Goal: Contribute content: Add original content to the website for others to see

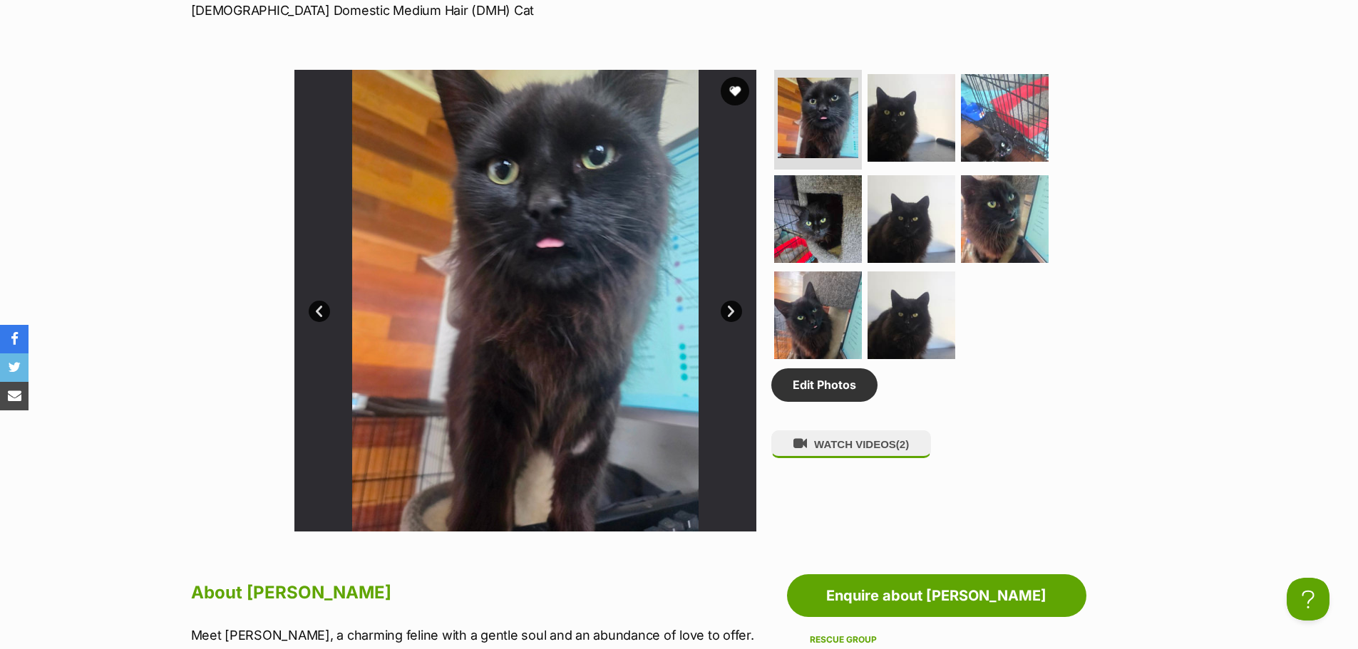
drag, startPoint x: 0, startPoint y: 0, endPoint x: 728, endPoint y: 311, distance: 791.5
click at [728, 311] on link "Next" at bounding box center [731, 311] width 21 height 21
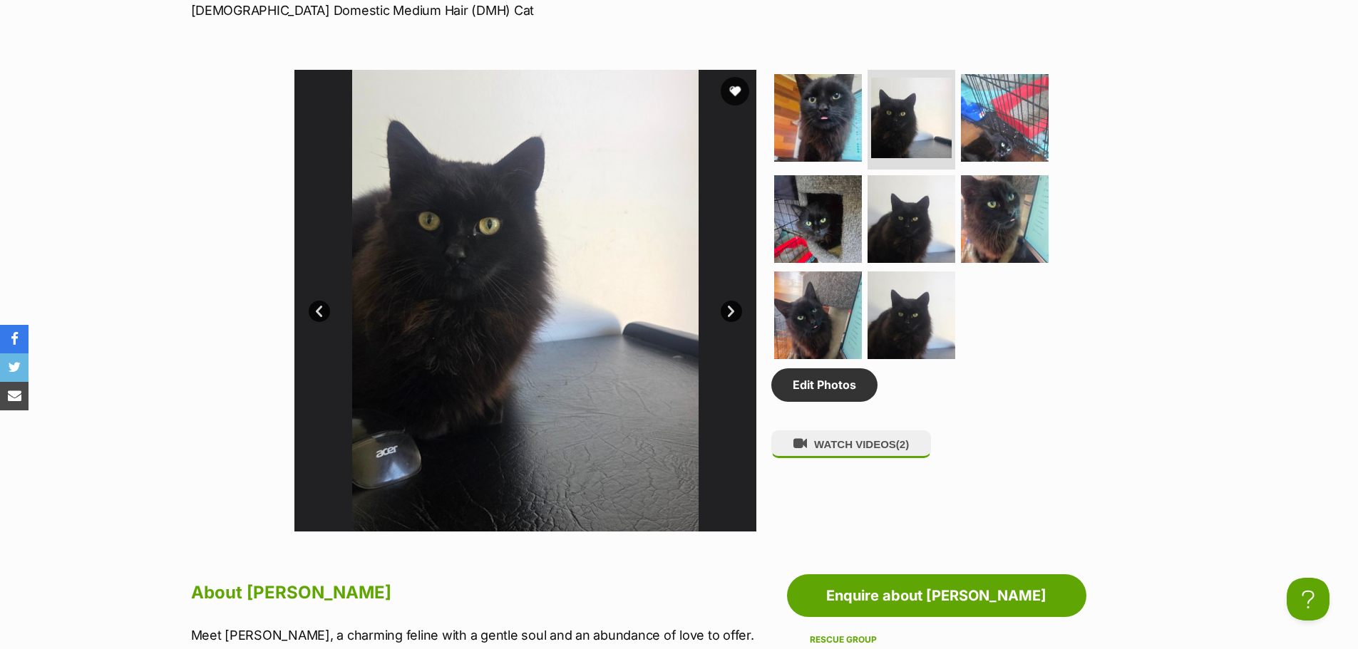
click at [317, 313] on link "Prev" at bounding box center [319, 311] width 21 height 21
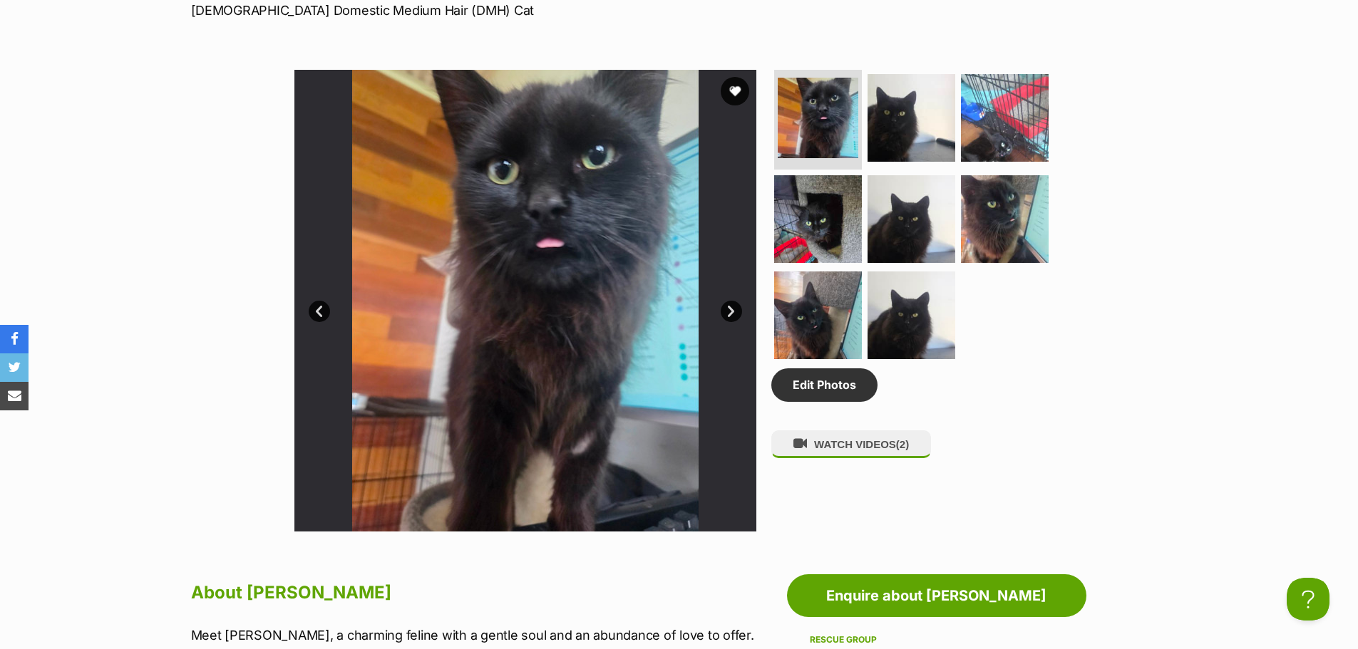
click at [721, 308] on link "Next" at bounding box center [731, 311] width 21 height 21
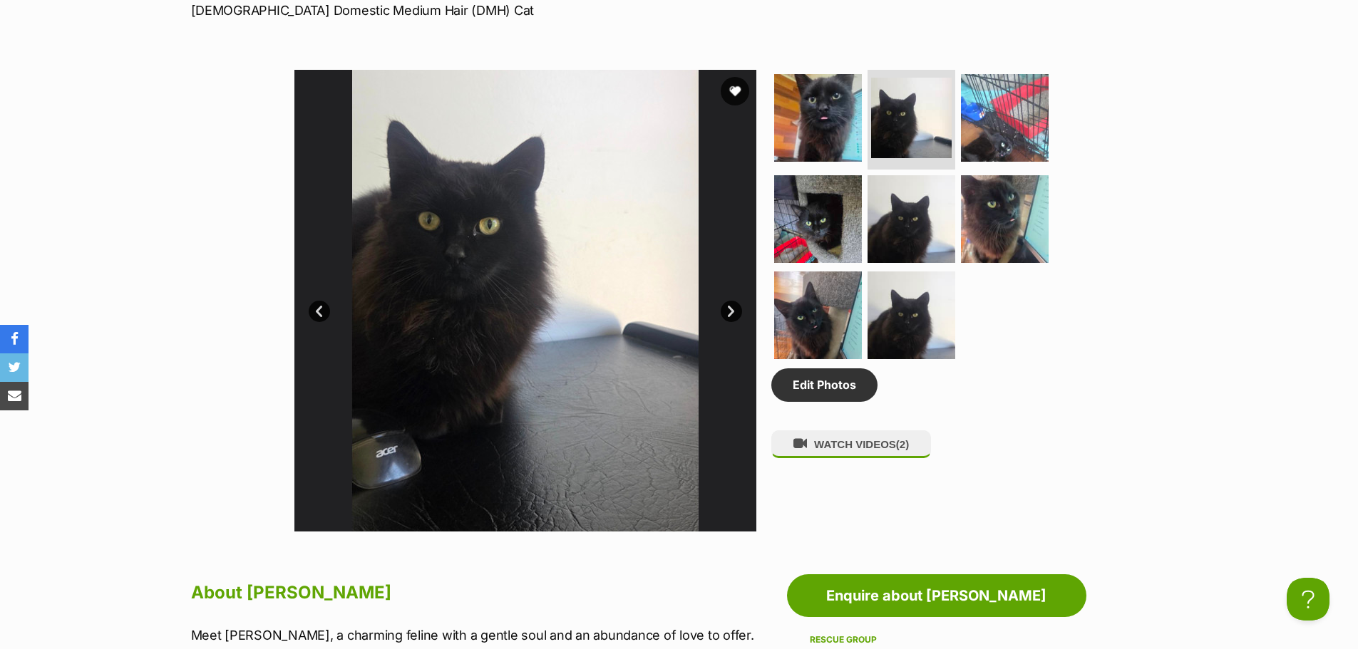
click at [721, 308] on link "Next" at bounding box center [731, 311] width 21 height 21
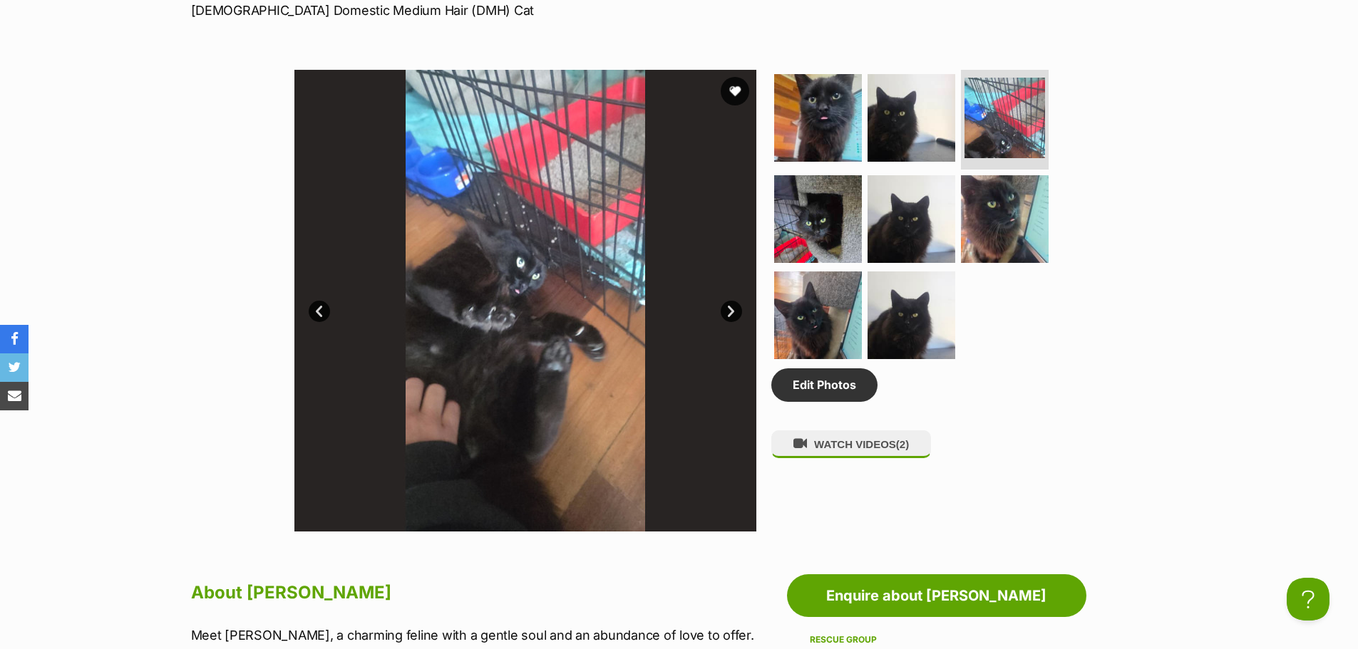
click at [726, 312] on link "Next" at bounding box center [731, 311] width 21 height 21
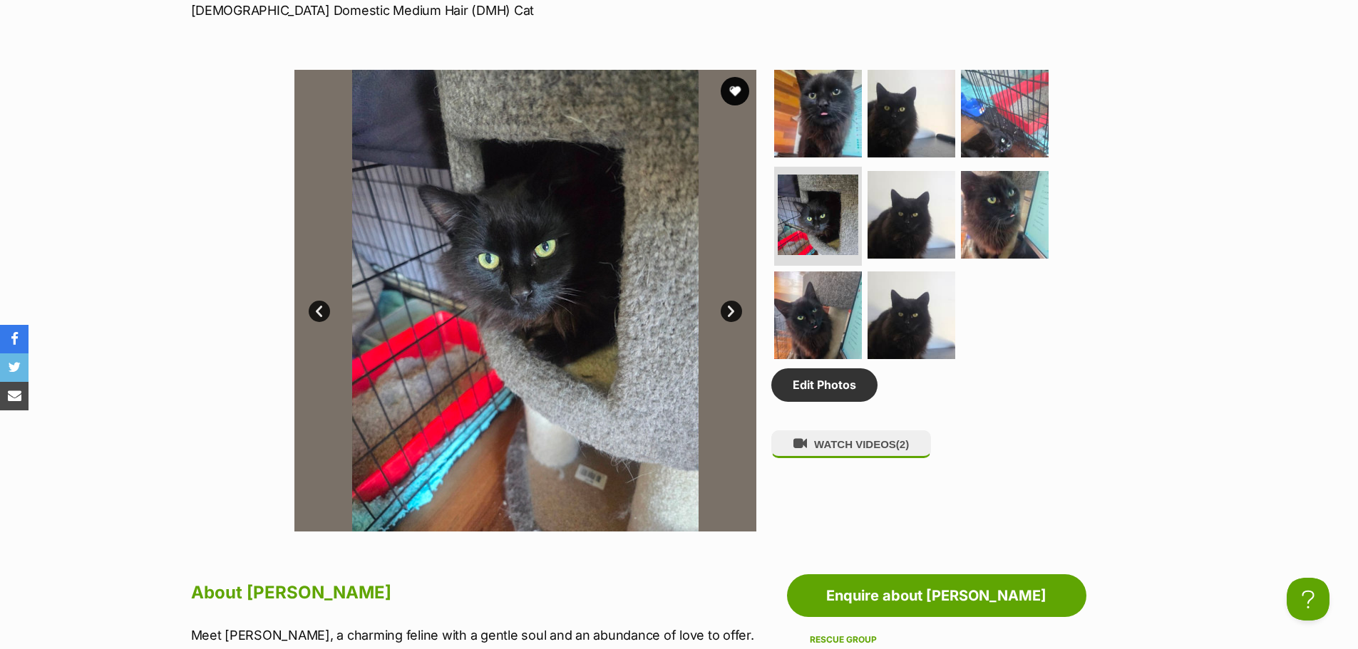
click at [736, 312] on link "Next" at bounding box center [731, 311] width 21 height 21
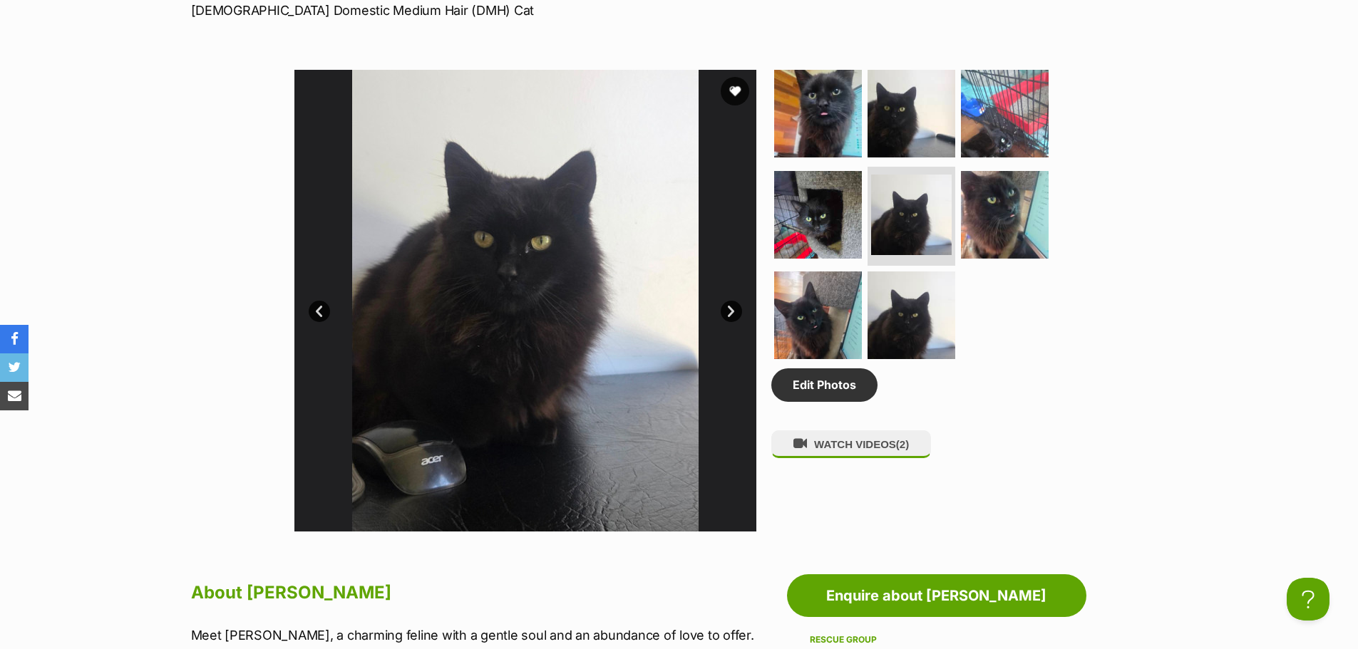
click at [721, 311] on link "Next" at bounding box center [731, 311] width 21 height 21
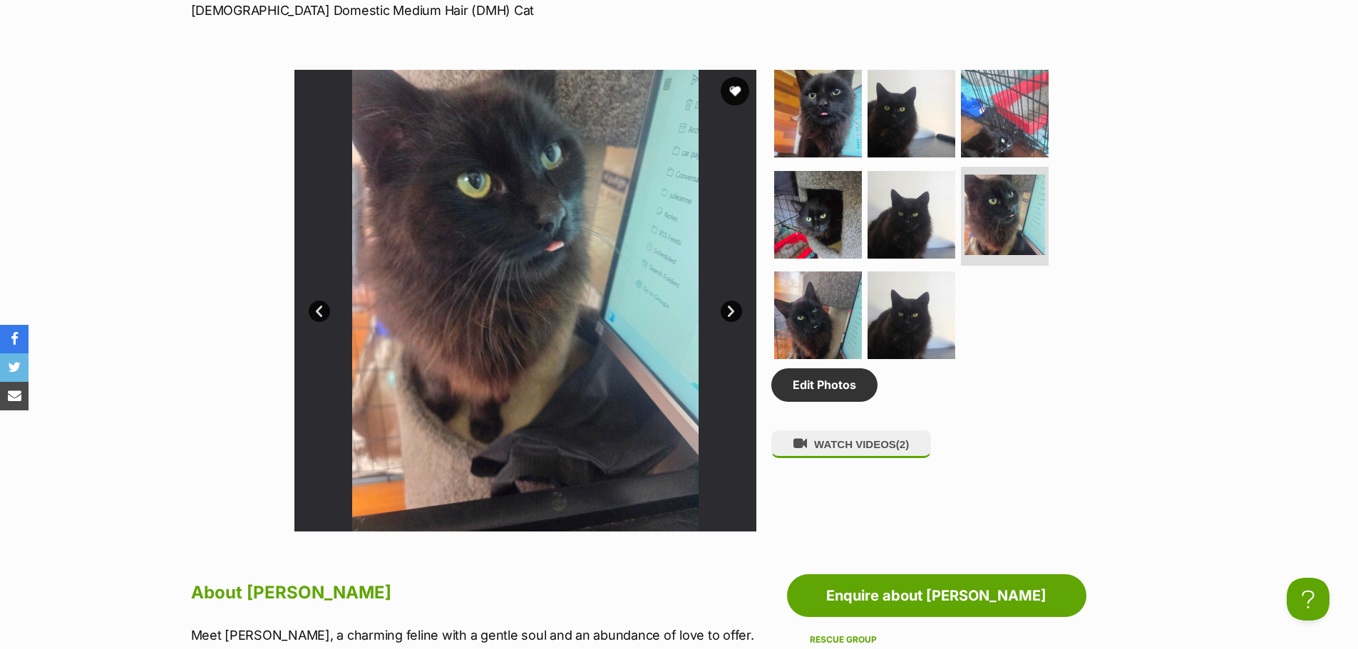
click at [729, 311] on link "Next" at bounding box center [731, 311] width 21 height 21
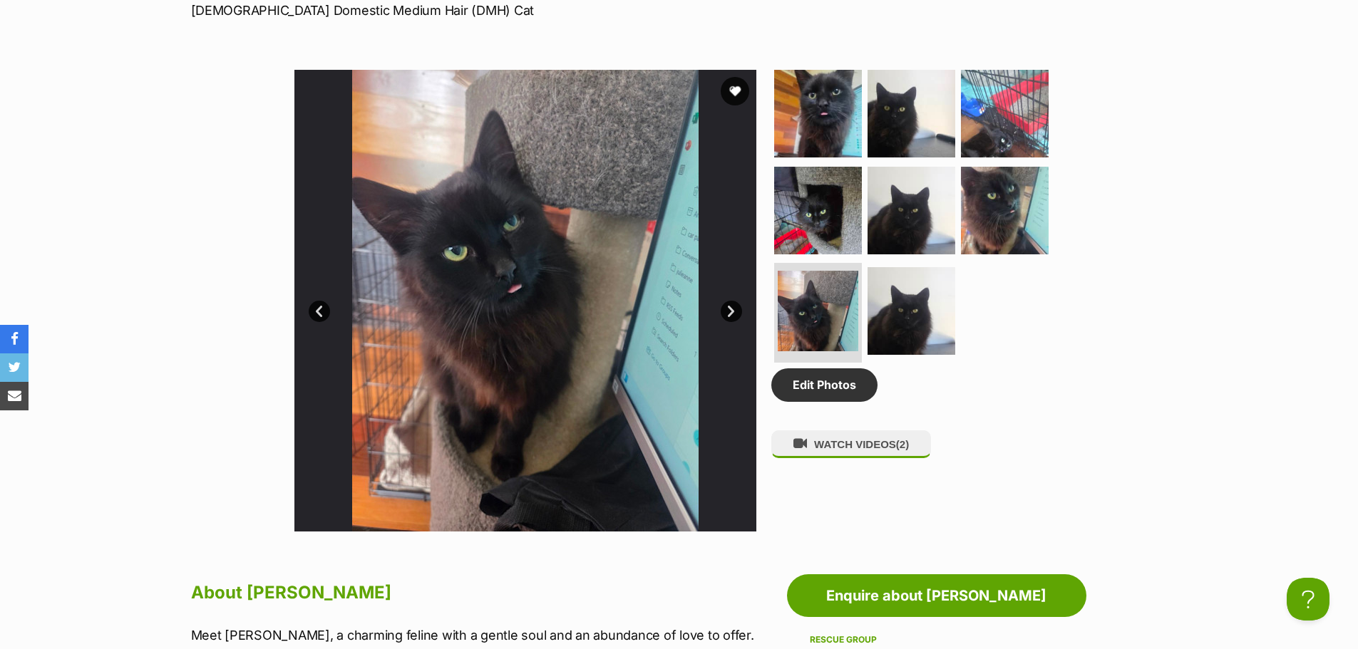
click at [732, 315] on link "Next" at bounding box center [731, 311] width 21 height 21
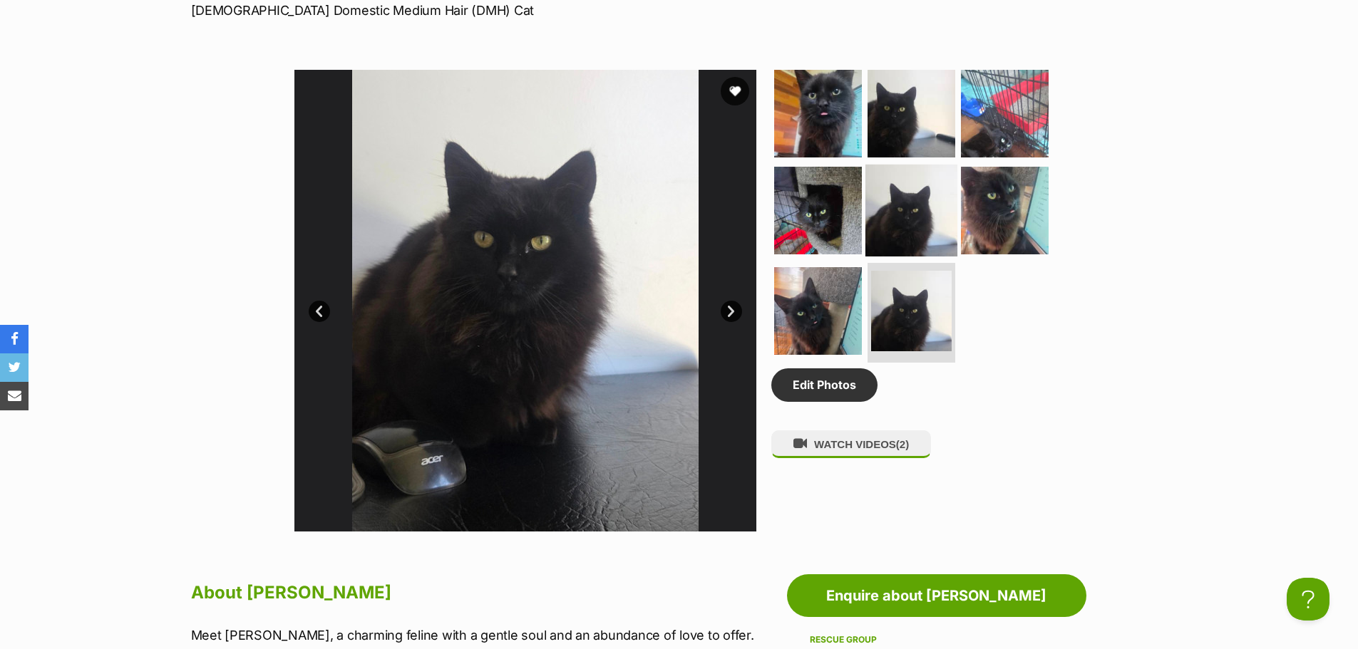
drag, startPoint x: 565, startPoint y: 339, endPoint x: 897, endPoint y: 210, distance: 356.4
click at [897, 210] on img at bounding box center [911, 210] width 92 height 92
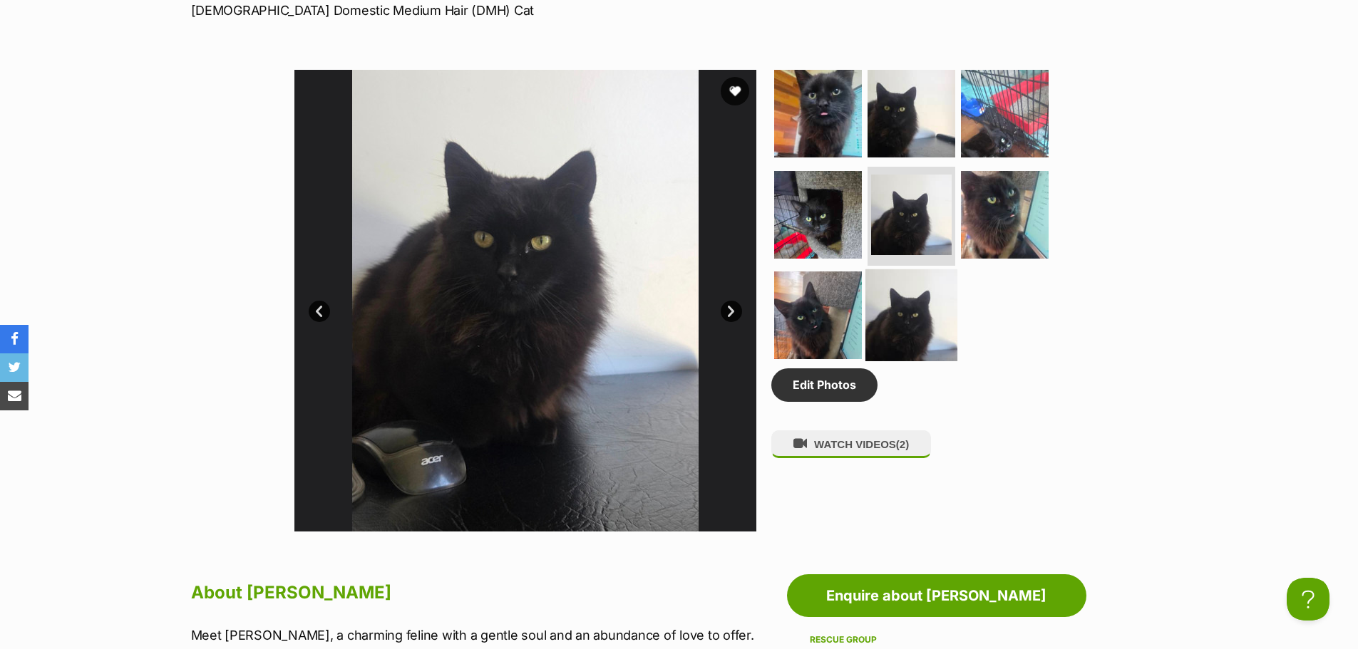
click at [899, 319] on img at bounding box center [911, 315] width 92 height 92
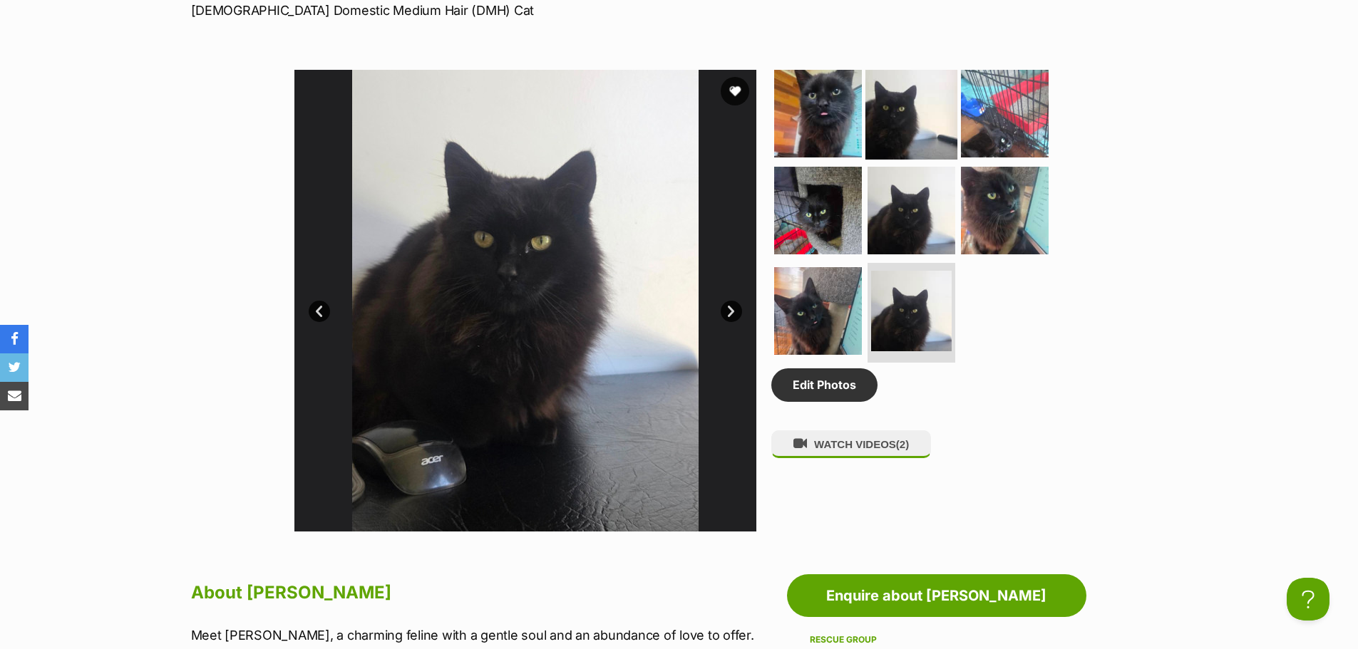
click at [897, 121] on img at bounding box center [911, 114] width 92 height 92
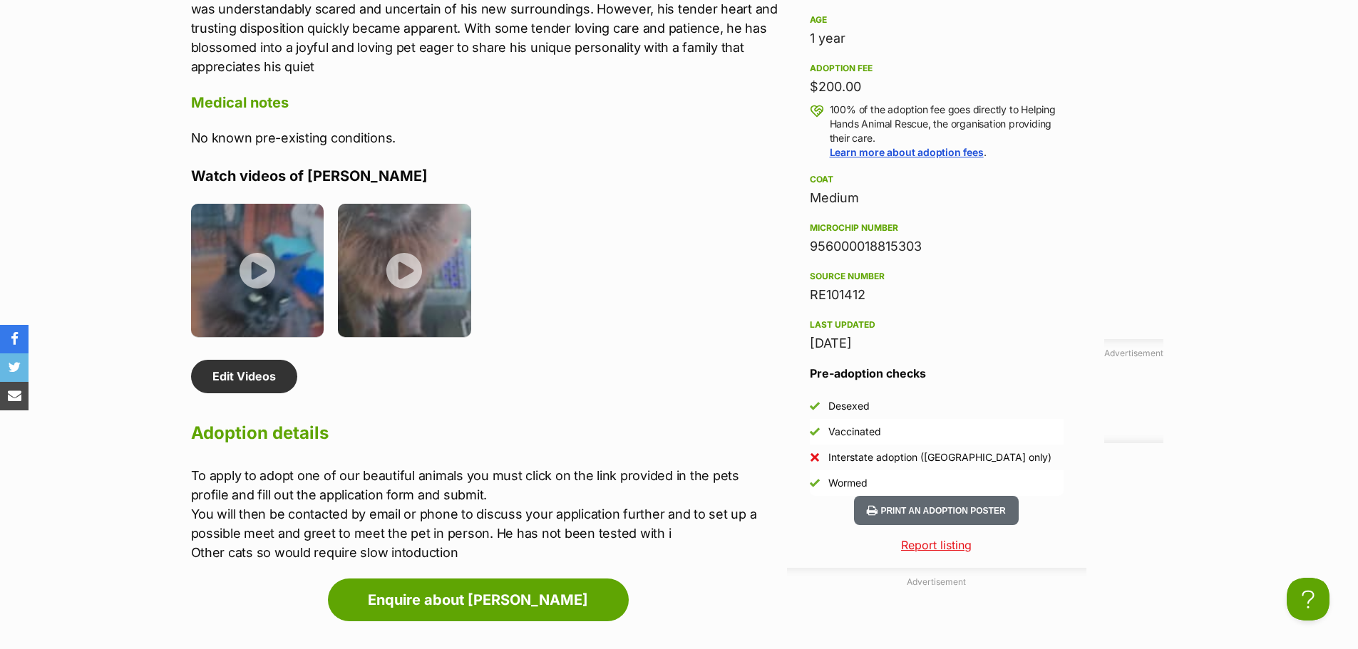
scroll to position [1455, 0]
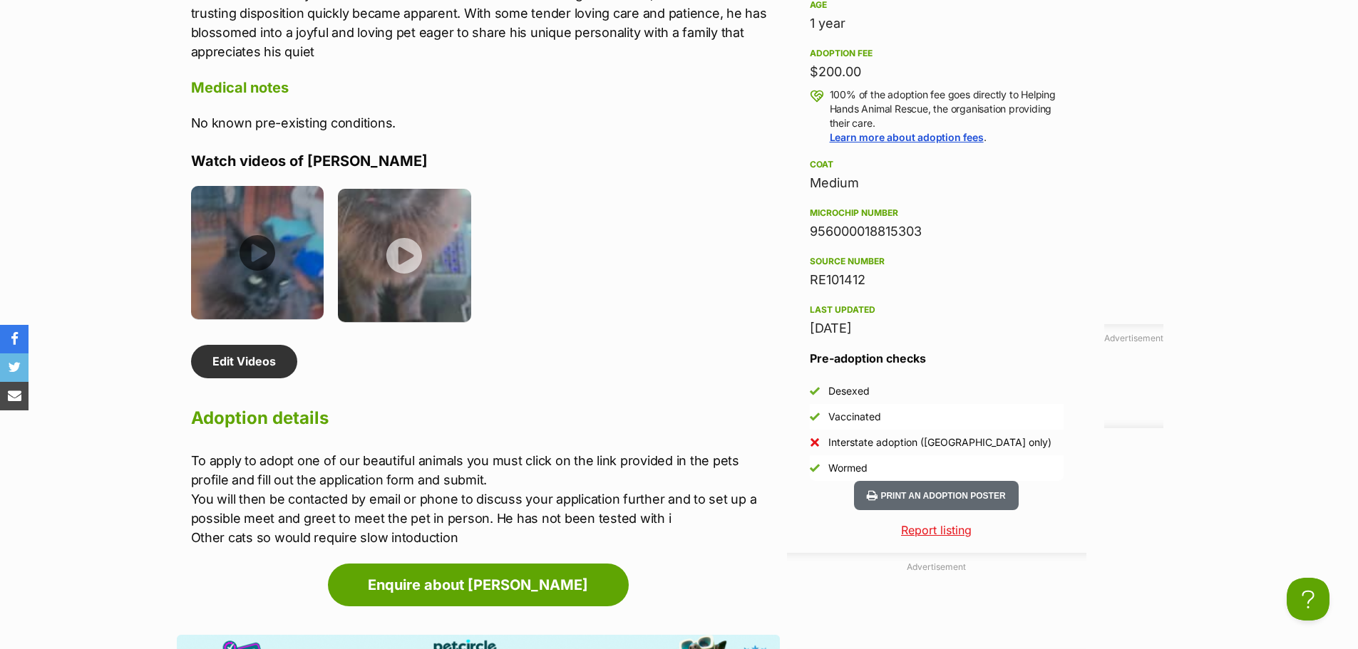
click at [292, 217] on img at bounding box center [257, 252] width 133 height 133
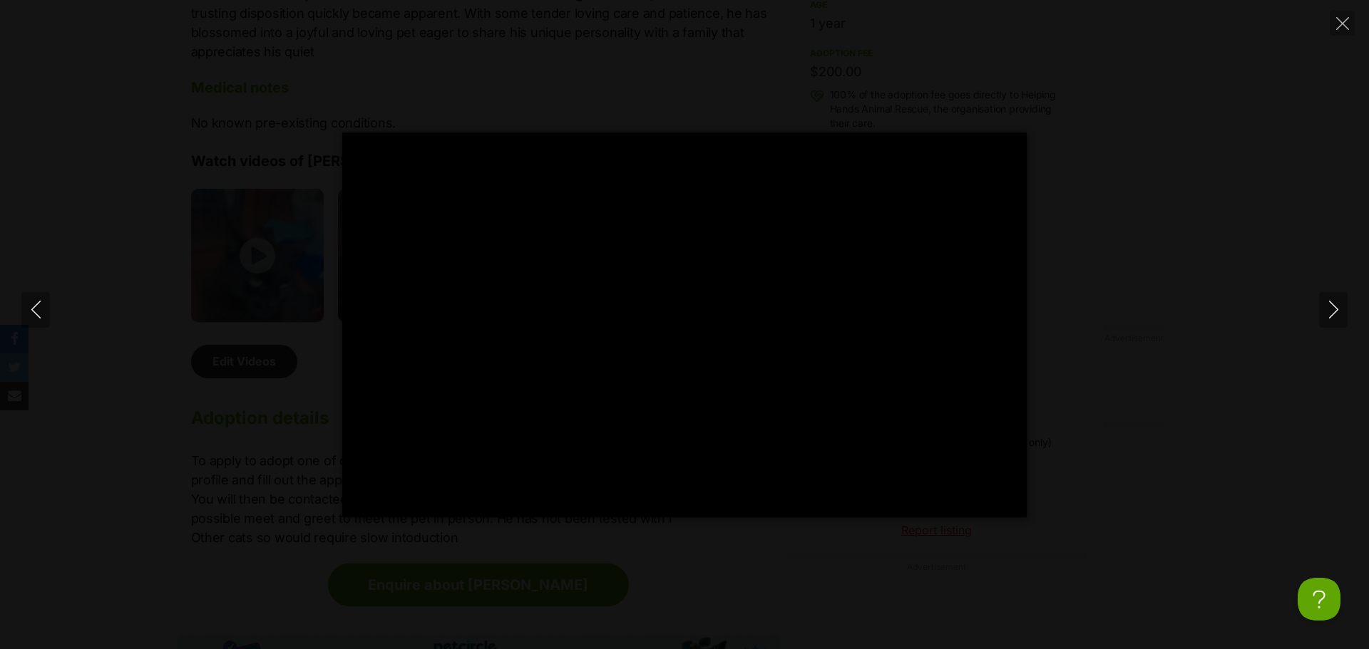
type input "100"
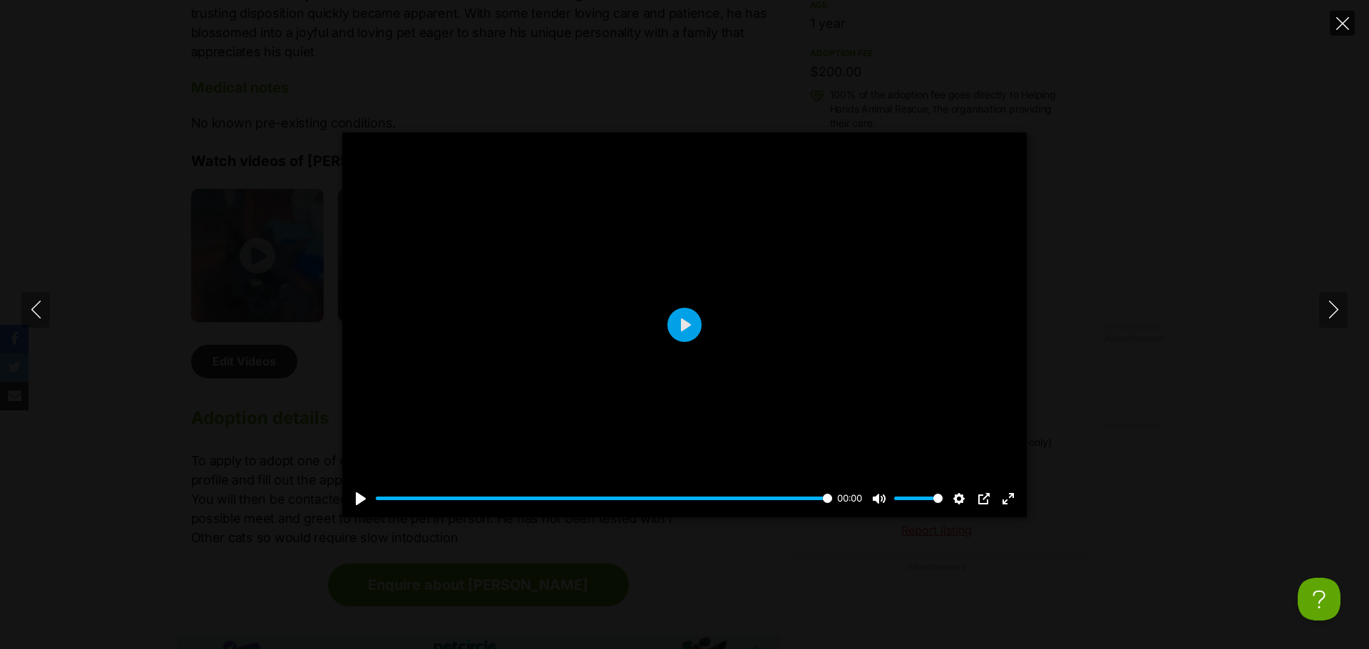
click at [1345, 18] on icon "Close" at bounding box center [1342, 23] width 13 height 13
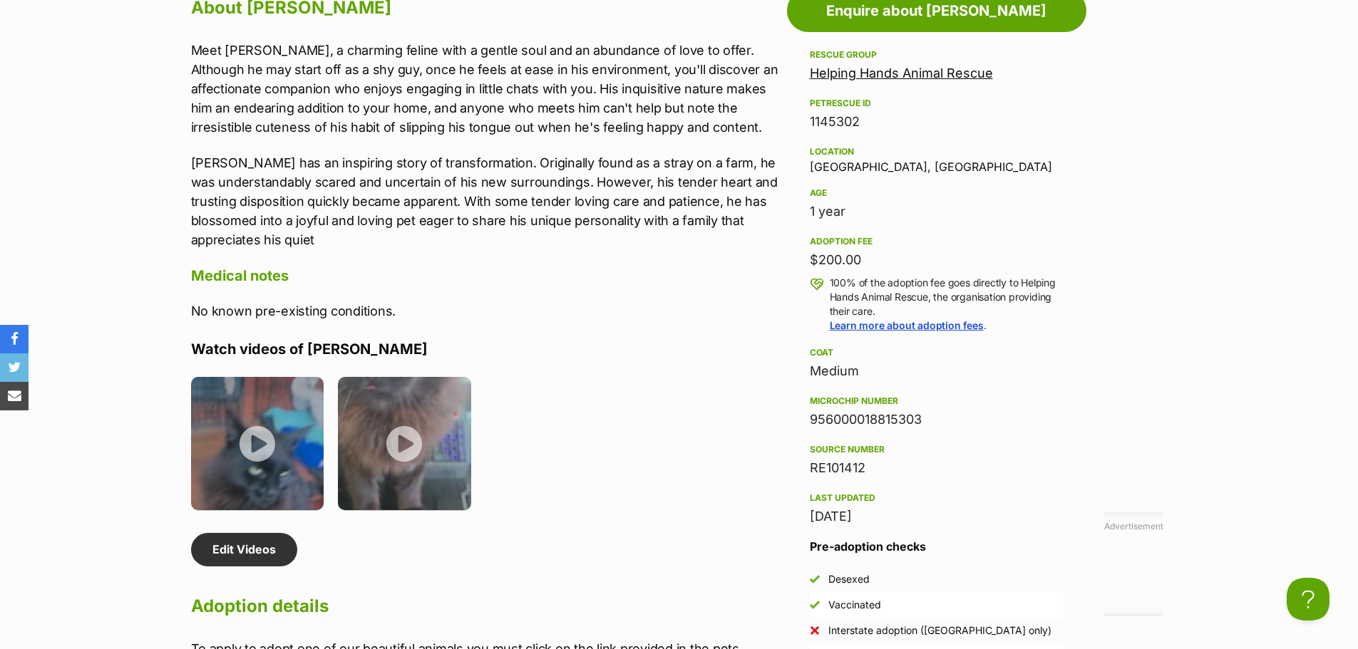
scroll to position [1241, 0]
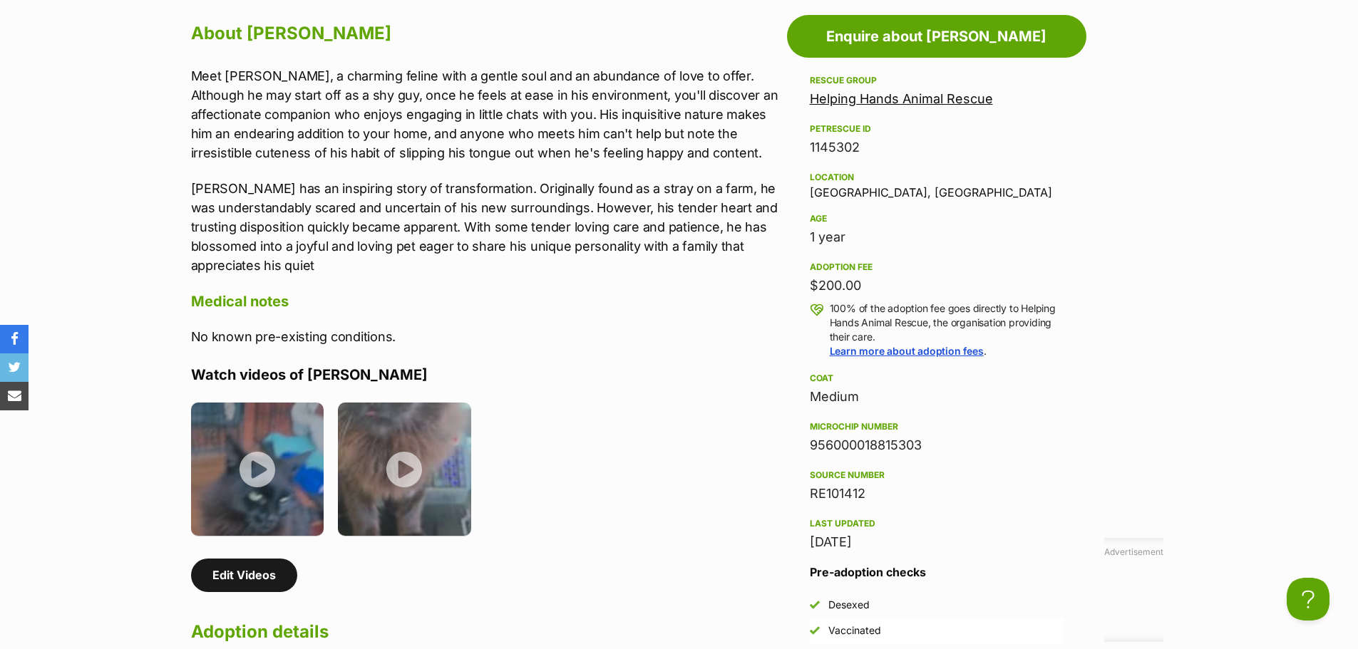
click at [246, 572] on link "Edit Videos" at bounding box center [244, 575] width 106 height 33
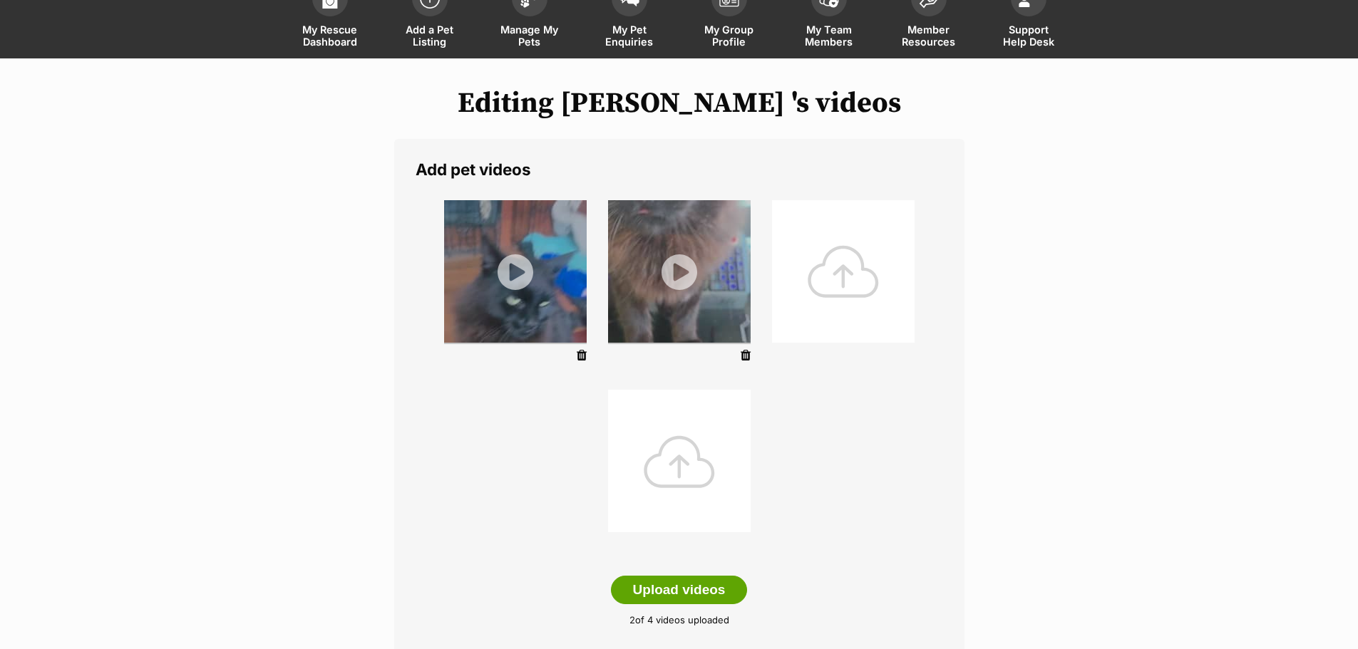
scroll to position [119, 0]
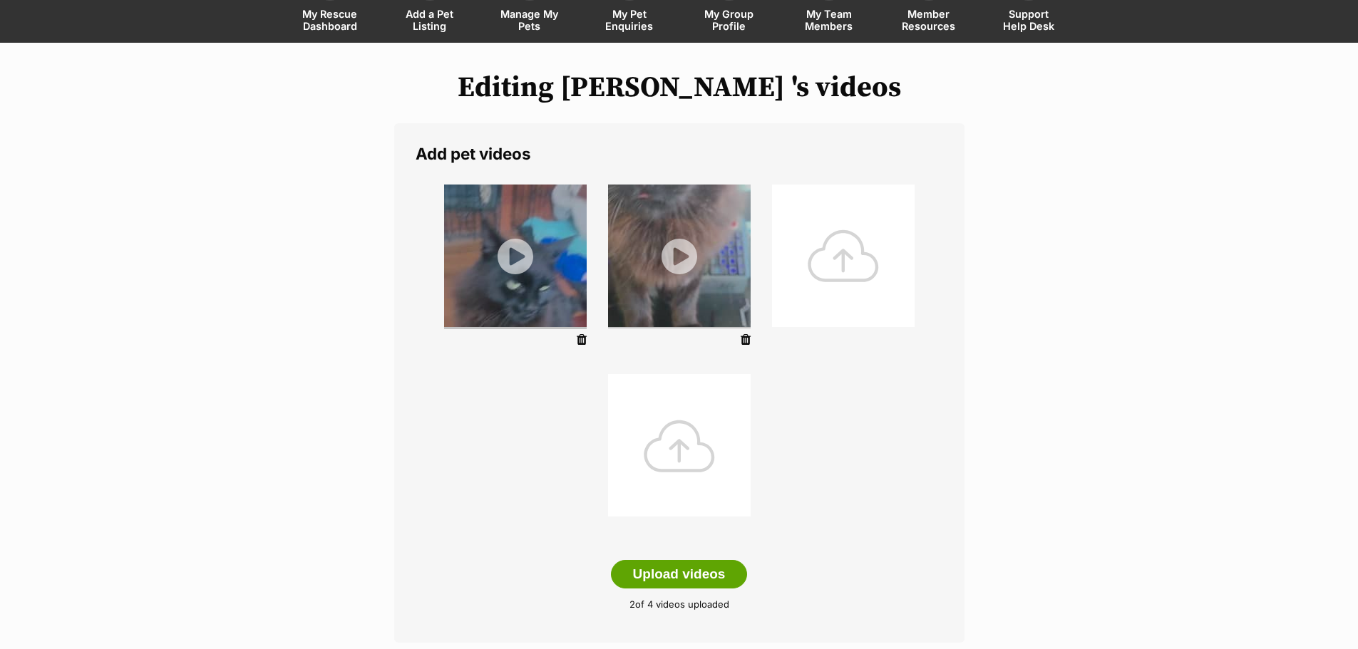
click at [494, 217] on img at bounding box center [515, 256] width 143 height 143
click at [506, 220] on img at bounding box center [515, 256] width 143 height 143
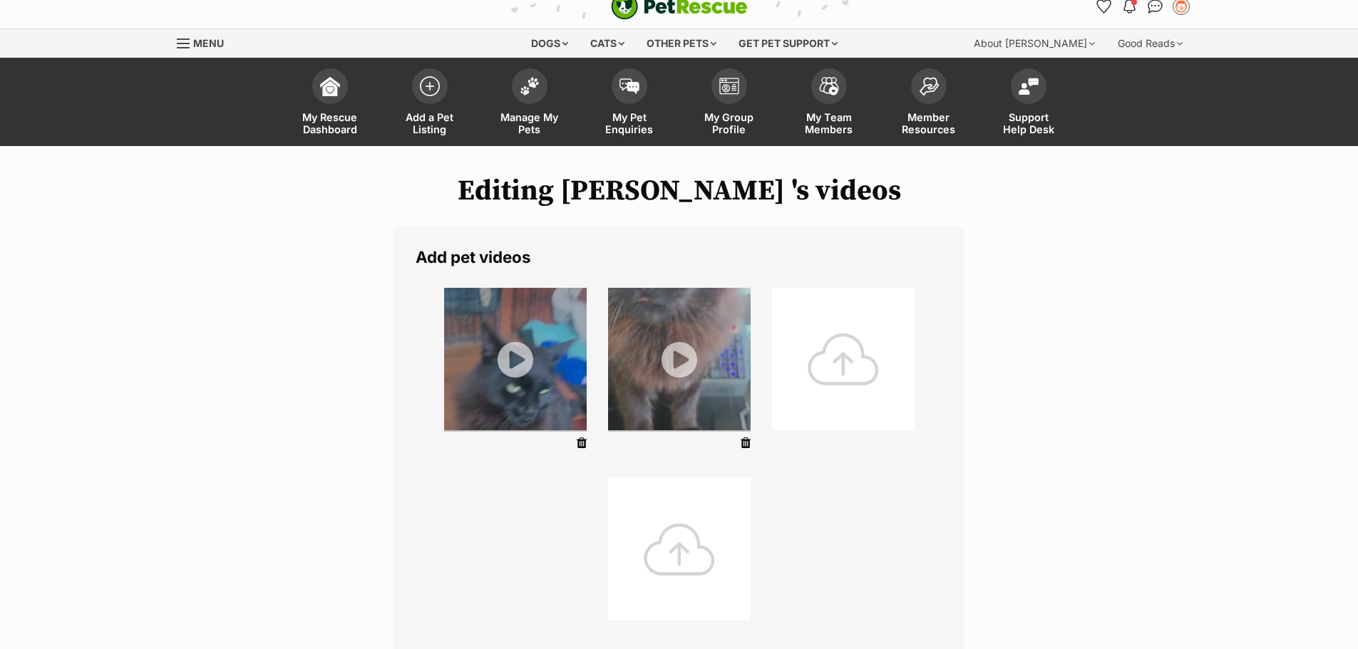
scroll to position [0, 0]
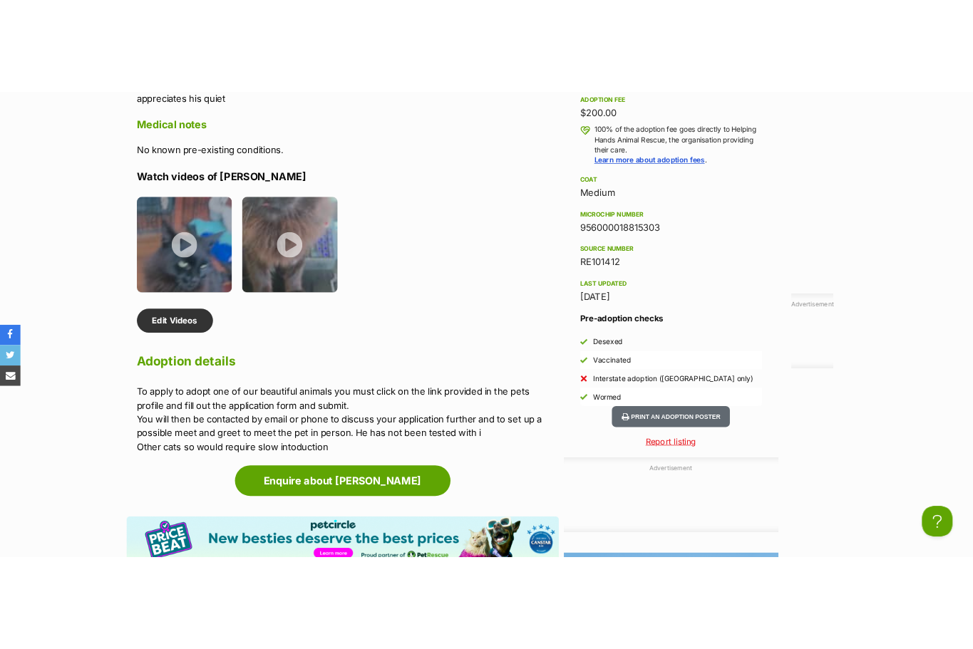
scroll to position [1517, 0]
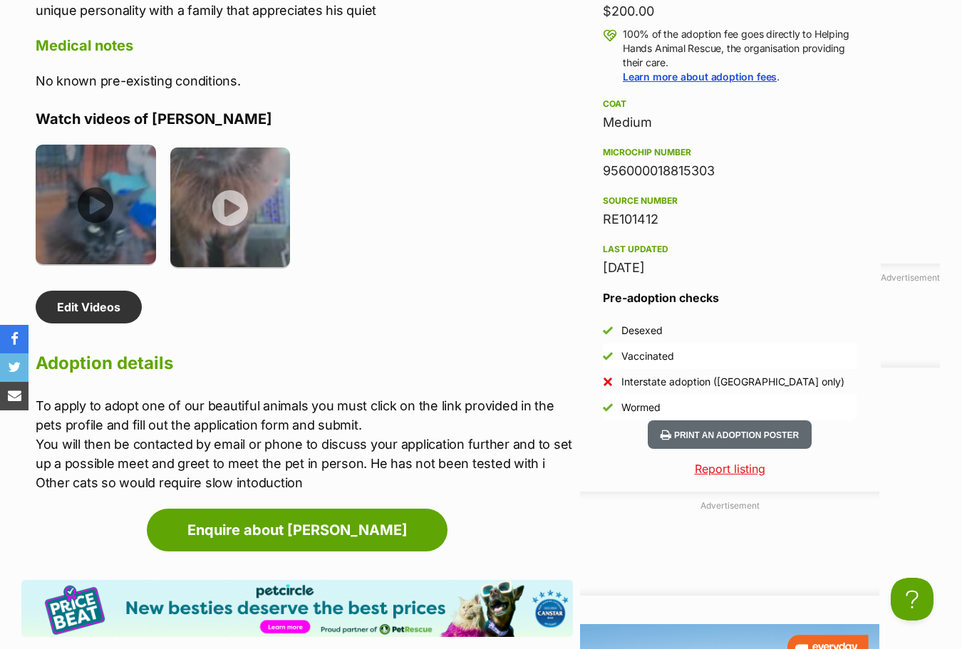
click at [103, 165] on img at bounding box center [96, 205] width 120 height 120
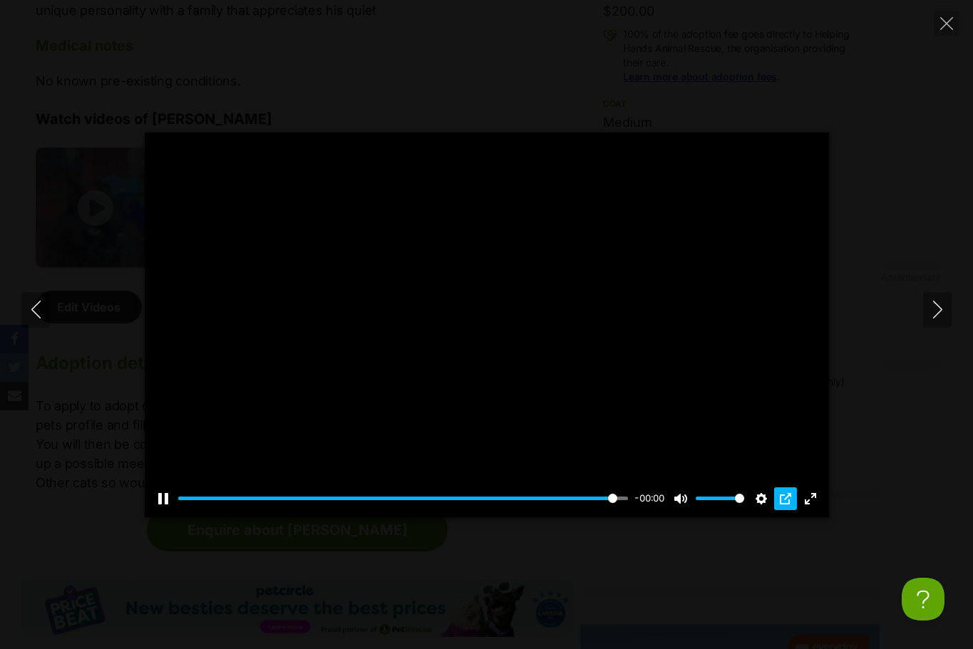
type input "100"
click at [786, 496] on button "PIP" at bounding box center [785, 499] width 23 height 23
click at [944, 304] on icon "Next" at bounding box center [938, 310] width 18 height 18
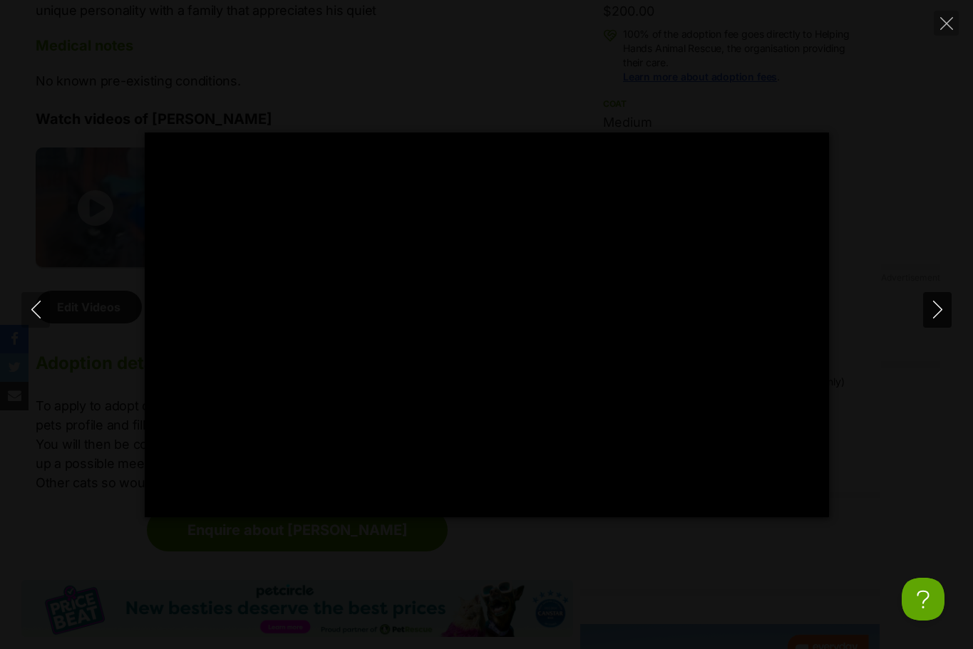
type input "100"
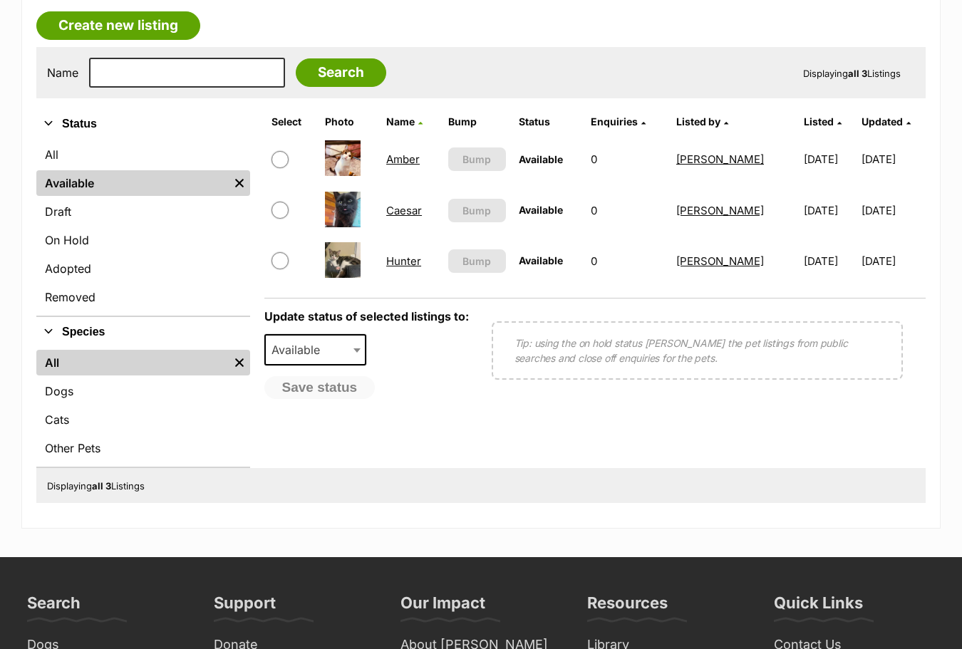
scroll to position [376, 0]
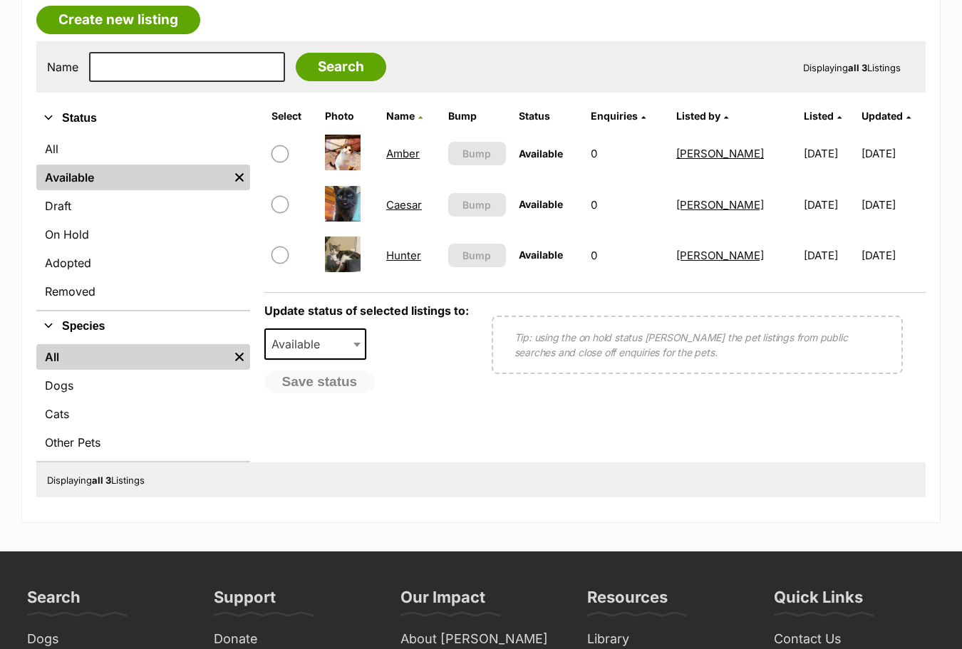
click at [407, 202] on link "Caesar" at bounding box center [404, 205] width 36 height 14
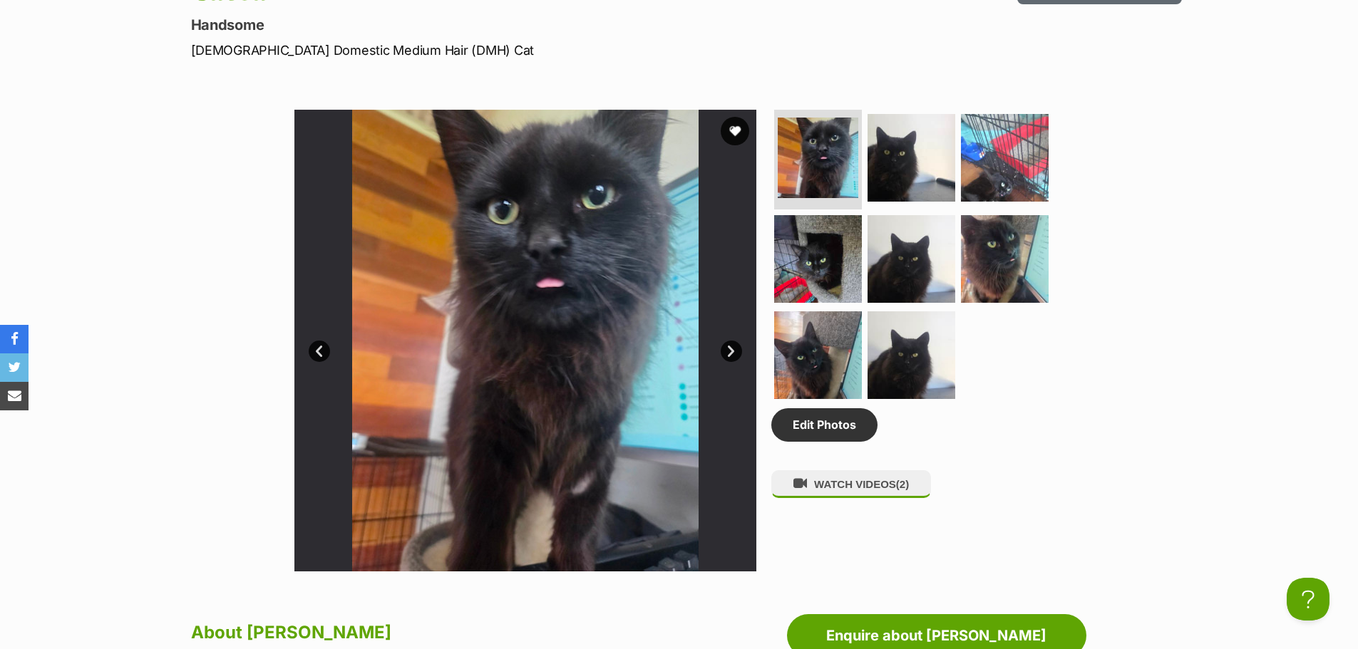
scroll to position [630, 0]
